Goal: Navigation & Orientation: Understand site structure

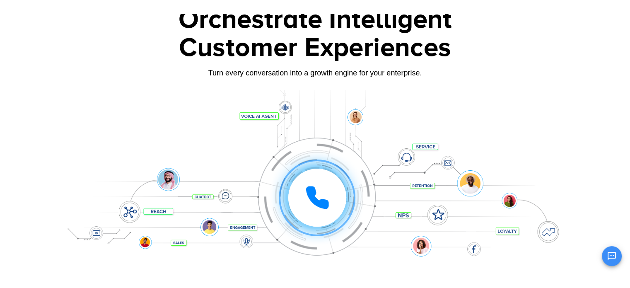
scroll to position [83, 0]
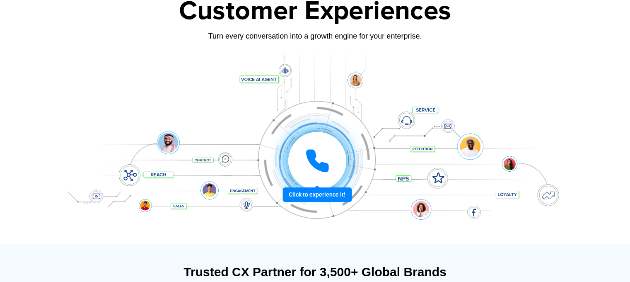
click at [326, 170] on icon at bounding box center [317, 160] width 21 height 21
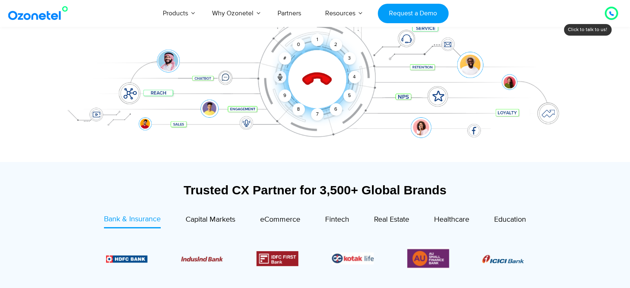
scroll to position [166, 0]
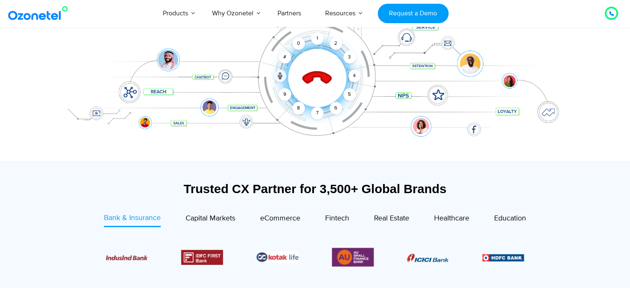
click at [315, 77] on icon at bounding box center [316, 78] width 29 height 29
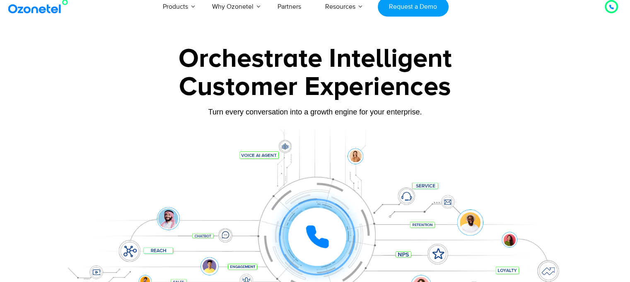
scroll to position [0, 0]
